Goal: Information Seeking & Learning: Learn about a topic

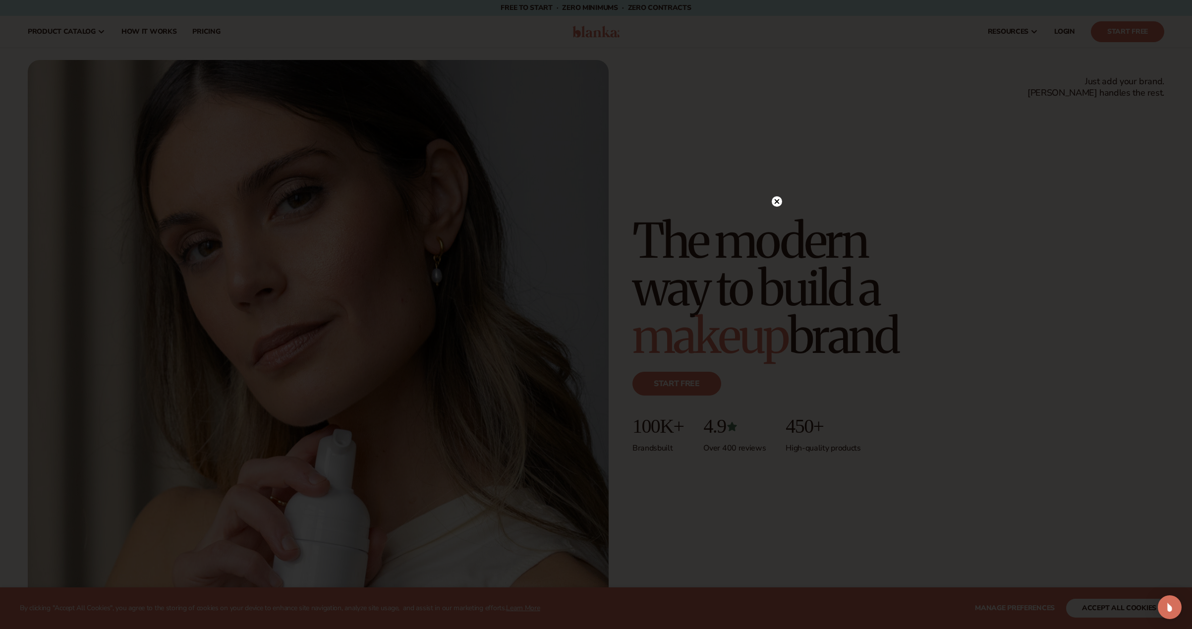
click at [774, 204] on icon at bounding box center [777, 201] width 10 height 10
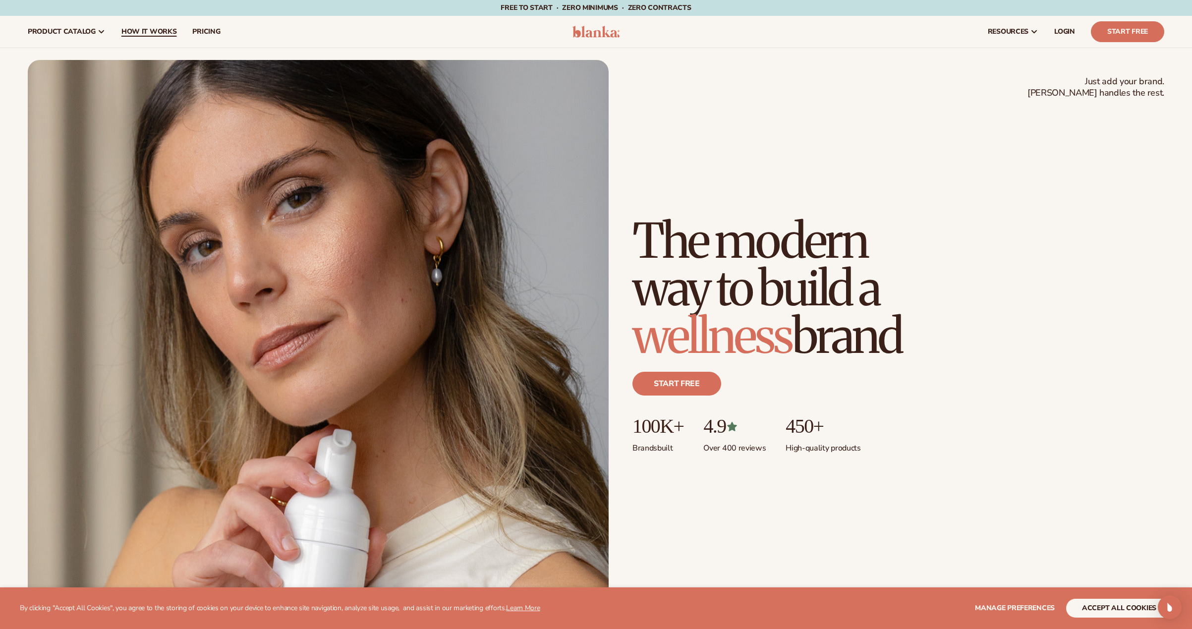
click at [159, 29] on span "How It Works" at bounding box center [149, 32] width 56 height 8
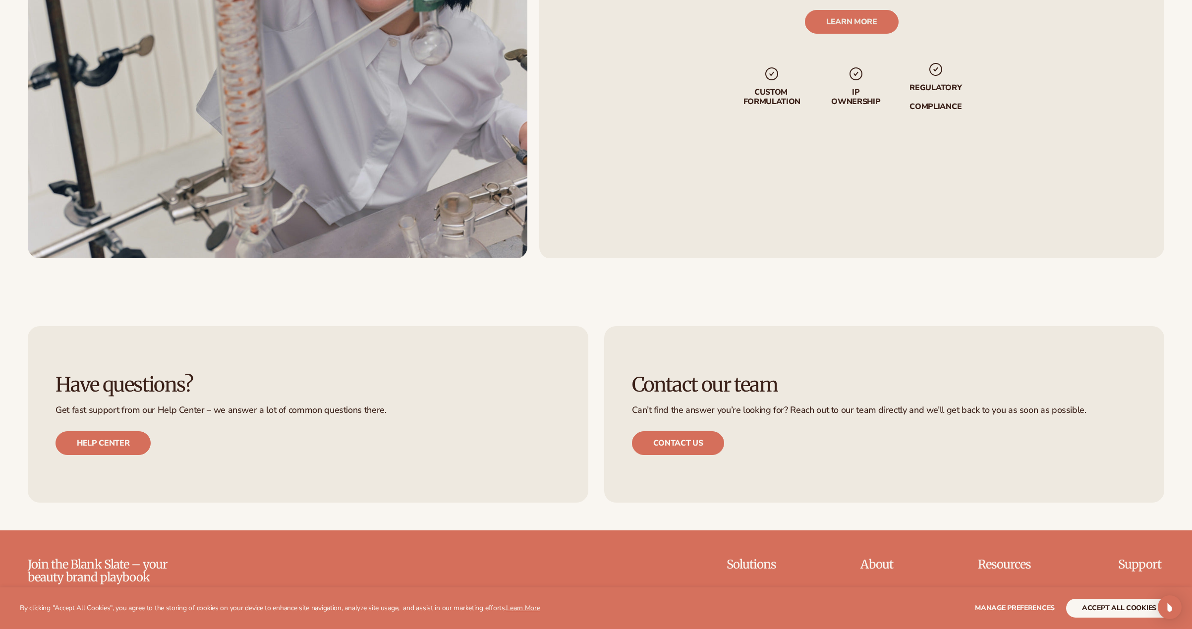
scroll to position [2866, 0]
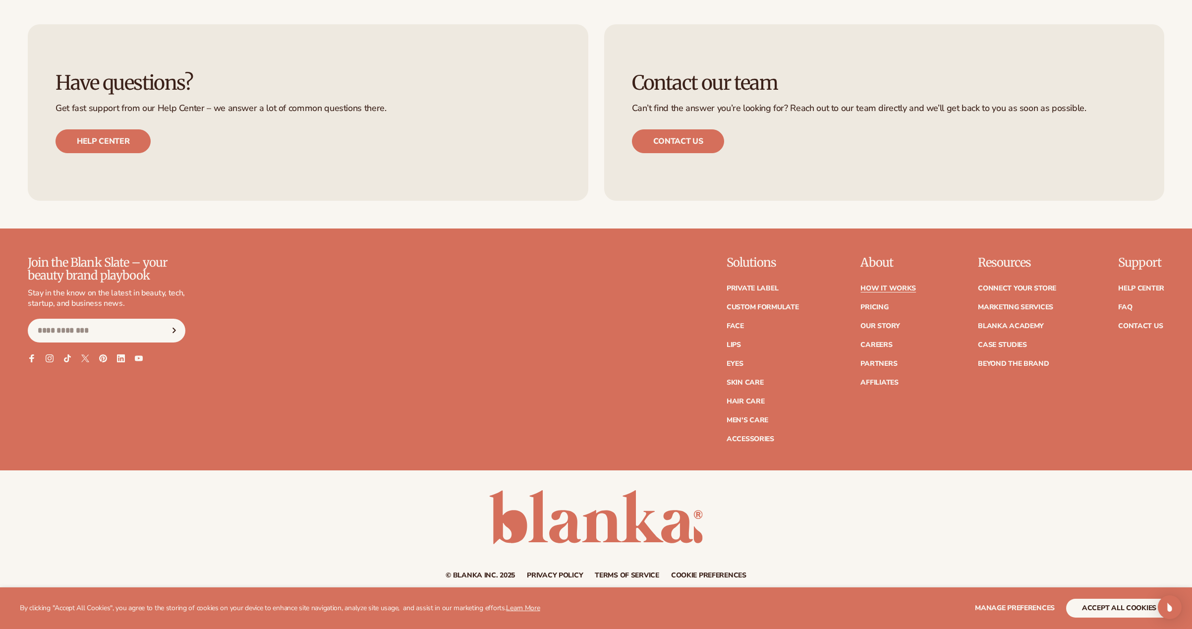
click at [606, 300] on div "Join the Blank Slate – your beauty brand playbook Stay in the know on the lates…" at bounding box center [596, 349] width 1136 height 186
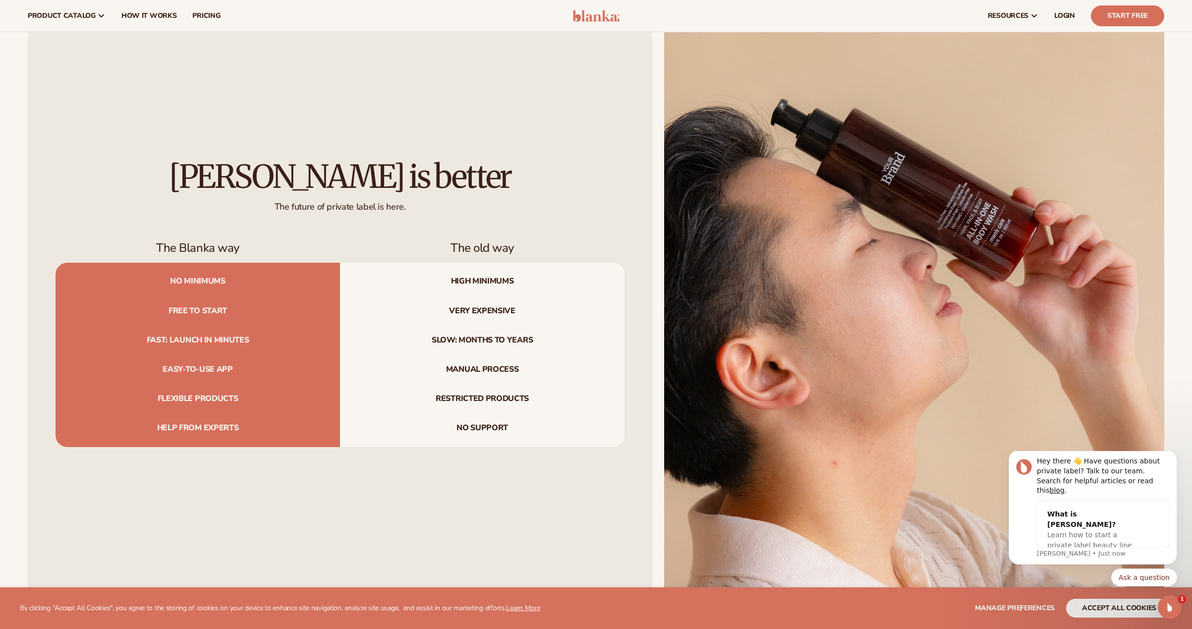
scroll to position [1064, 0]
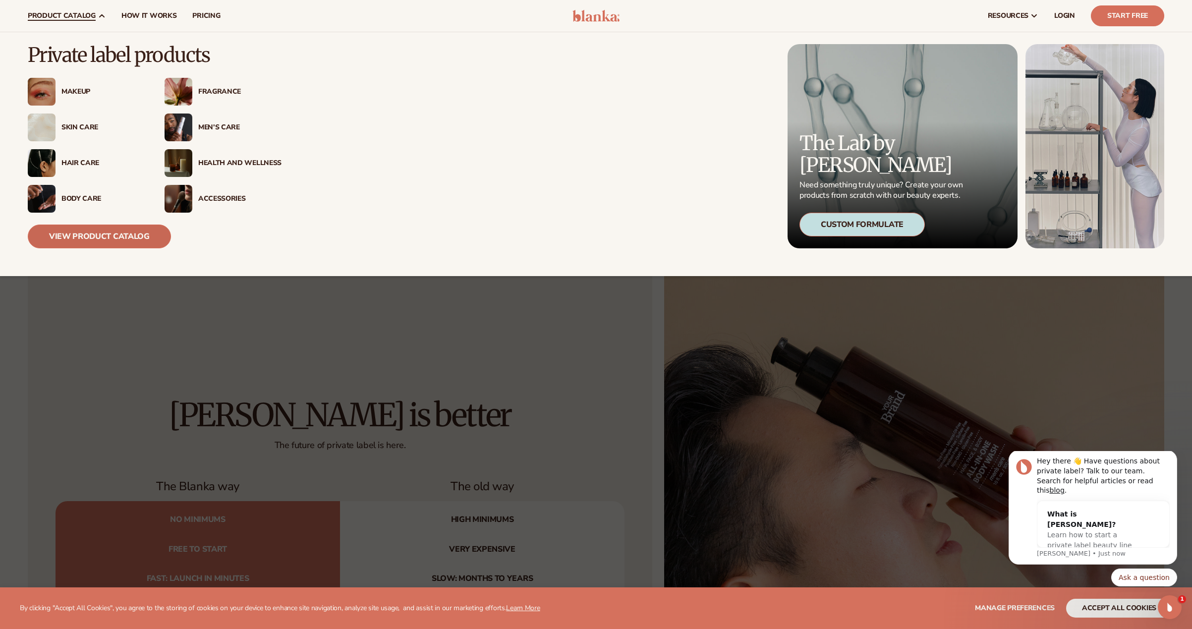
click at [108, 244] on link "View Product Catalog" at bounding box center [99, 237] width 143 height 24
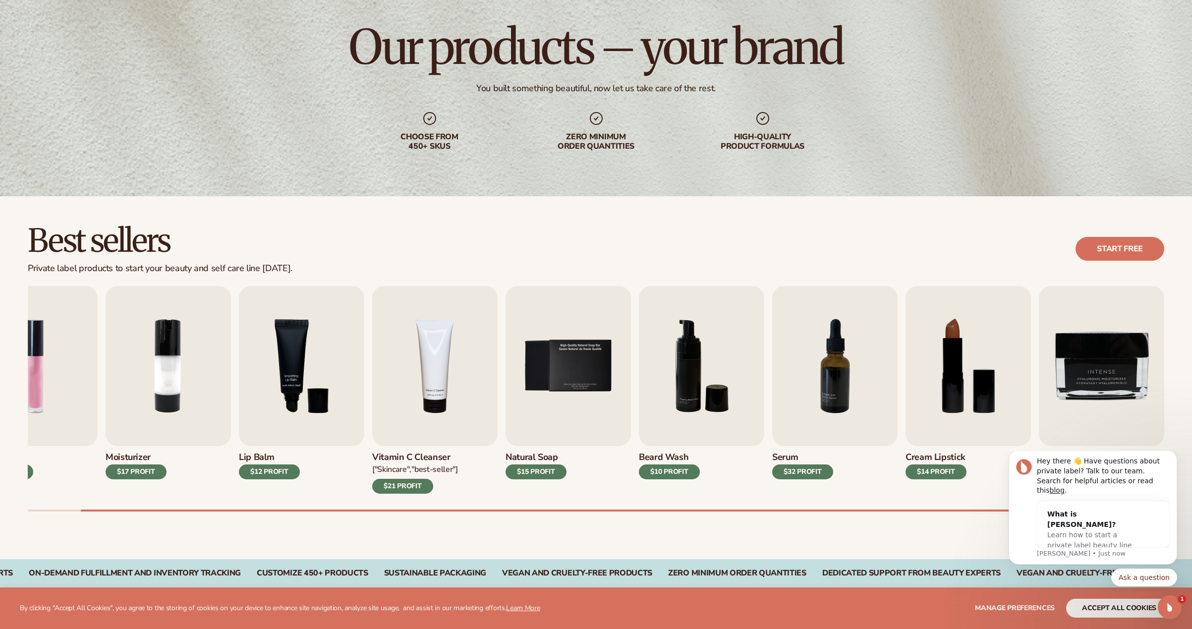
click at [629, 517] on div "Best sellers Private label products to start your beauty and self care line tod…" at bounding box center [596, 377] width 1192 height 363
click at [1174, 456] on icon "Dismiss notification" at bounding box center [1174, 452] width 5 height 5
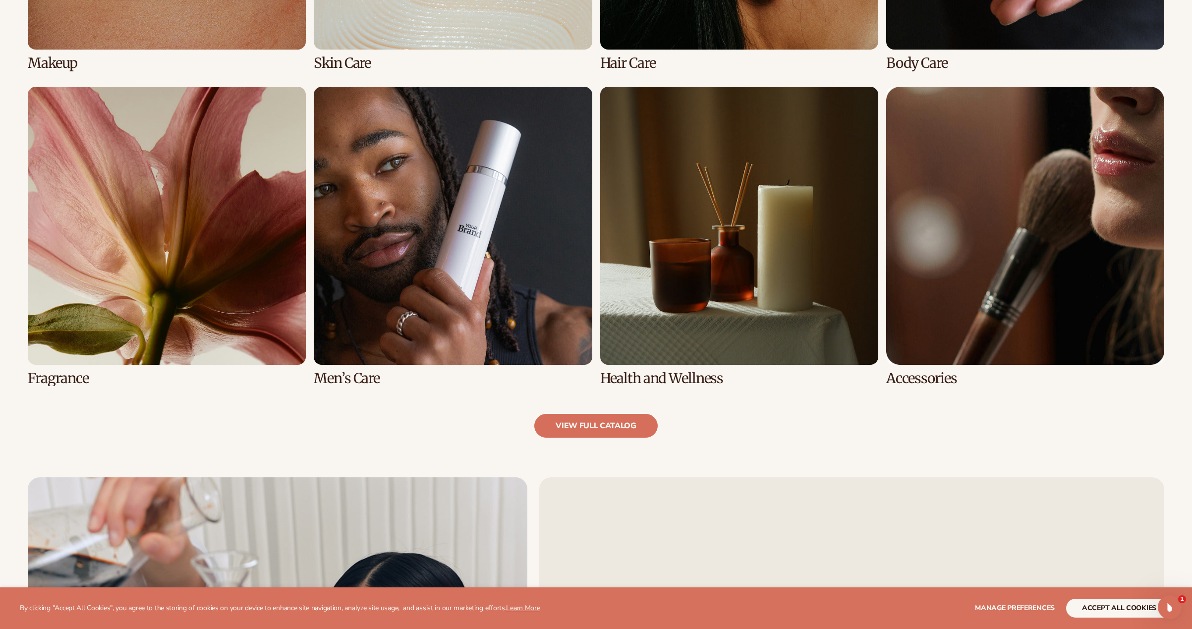
scroll to position [1219, 0]
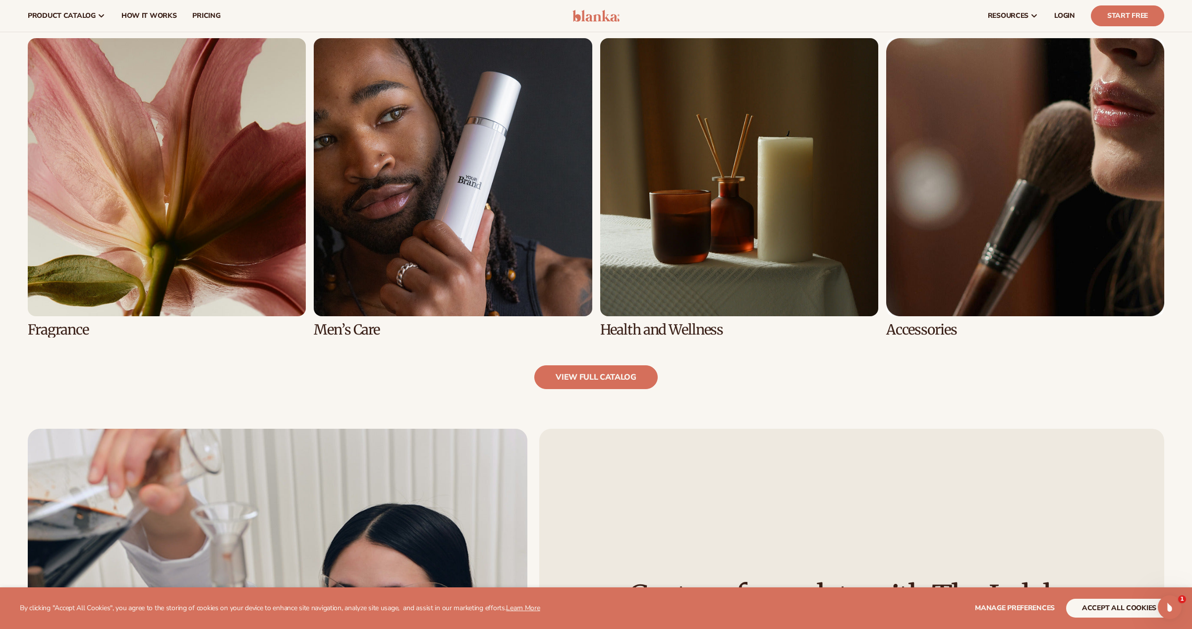
click at [996, 193] on link "8 / 8" at bounding box center [1025, 187] width 278 height 299
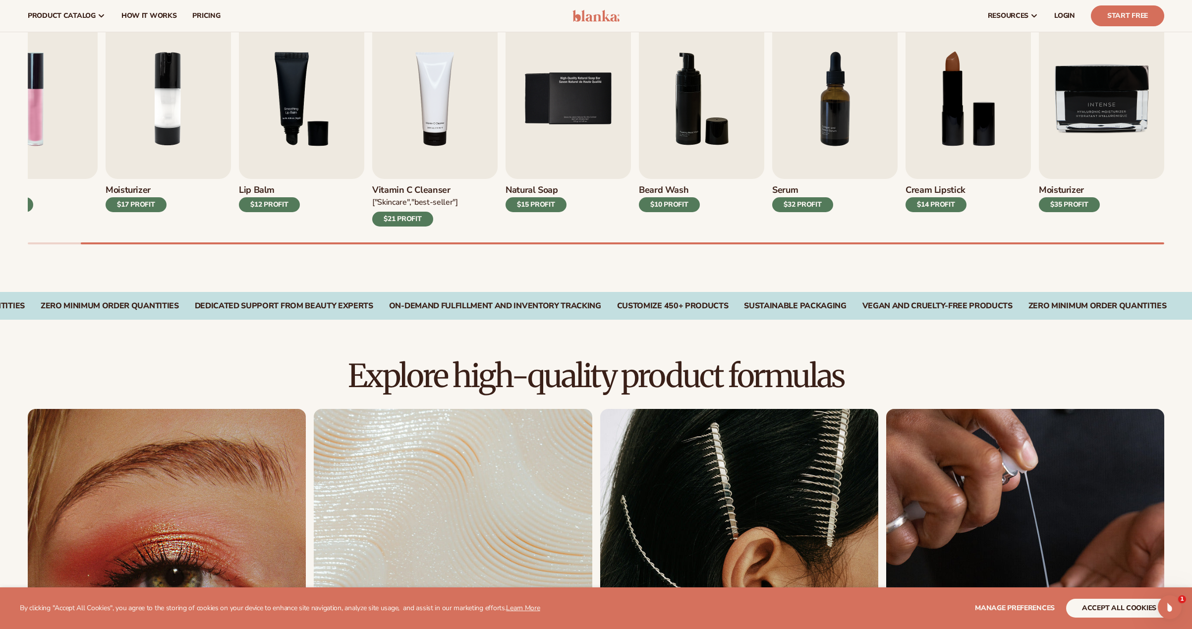
scroll to position [211, 0]
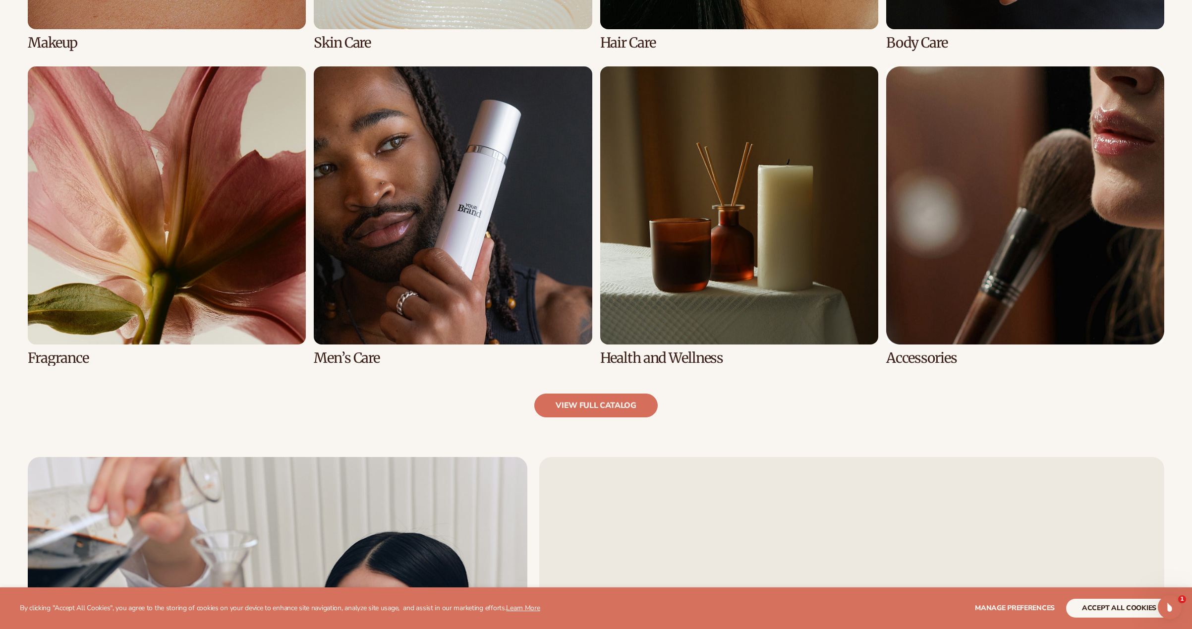
click at [1020, 211] on link "8 / 8" at bounding box center [1025, 215] width 278 height 299
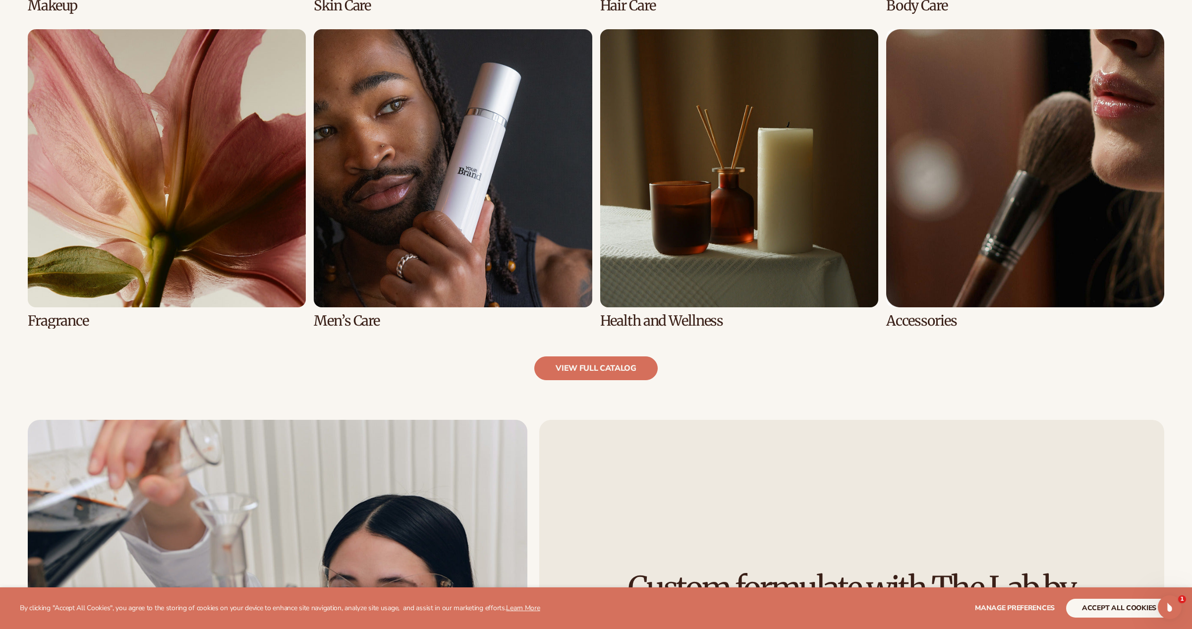
scroll to position [1036, 0]
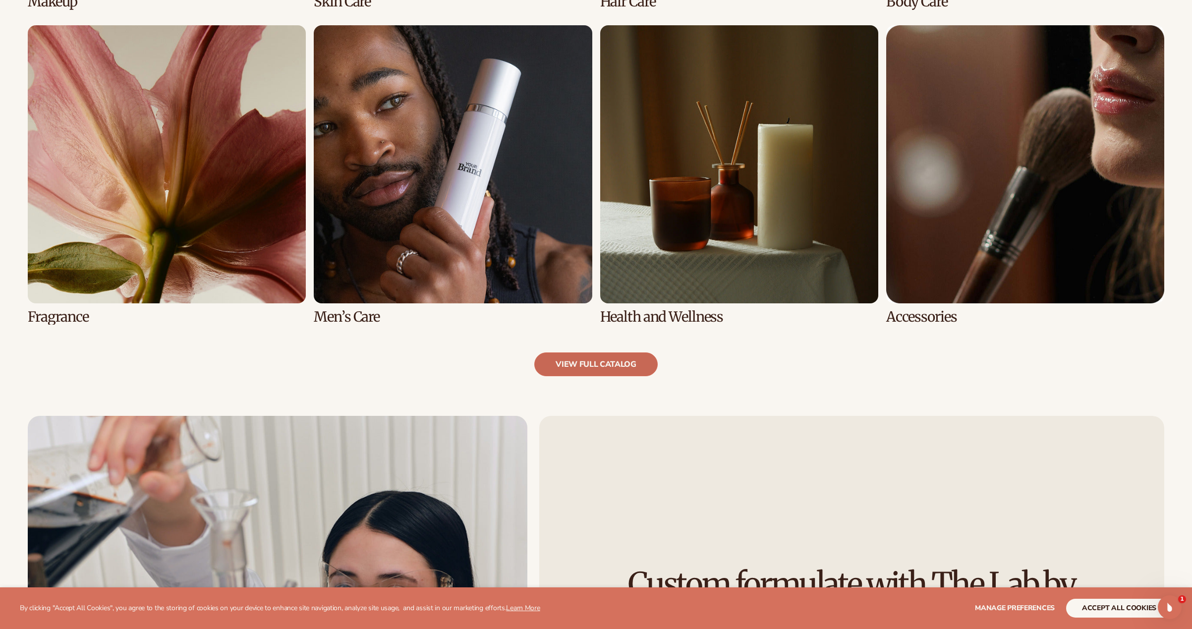
click at [623, 368] on link "view full catalog" at bounding box center [595, 364] width 123 height 24
